Goal: Navigation & Orientation: Find specific page/section

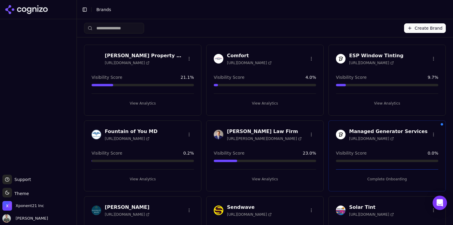
click at [385, 101] on button "View Analytics" at bounding box center [387, 104] width 102 height 10
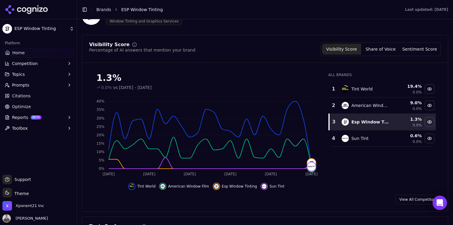
scroll to position [44, 0]
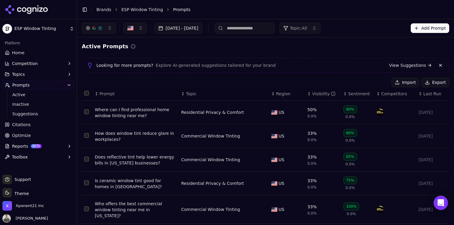
click at [101, 9] on link "Brands" at bounding box center [103, 9] width 15 height 5
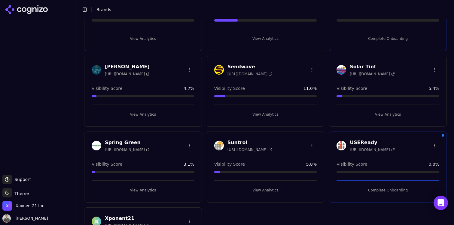
scroll to position [140, 0]
click at [380, 72] on span "[URL][DOMAIN_NAME]" at bounding box center [371, 74] width 45 height 5
